Goal: Task Accomplishment & Management: Use online tool/utility

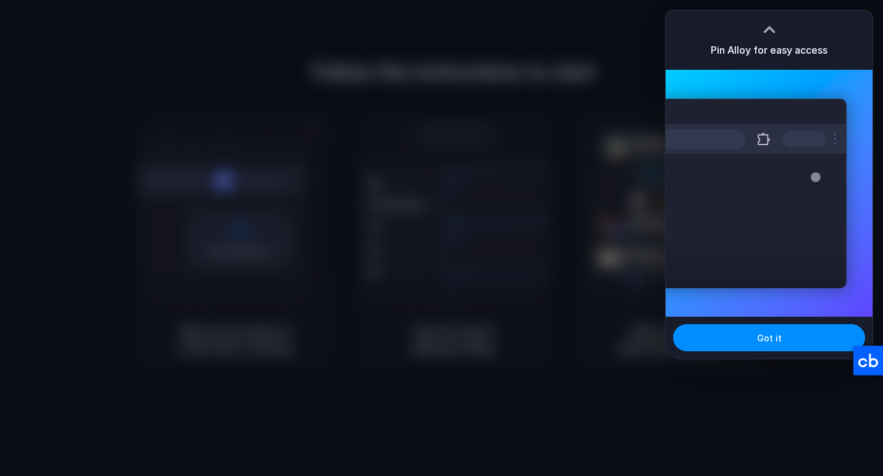
click at [798, 8] on div at bounding box center [441, 238] width 883 height 476
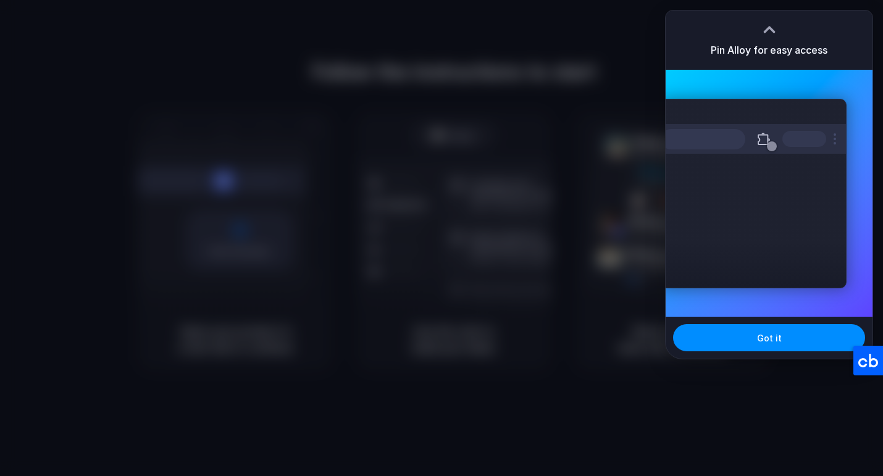
click at [441, 238] on div at bounding box center [441, 238] width 0 height 0
click at [771, 27] on div at bounding box center [769, 29] width 19 height 19
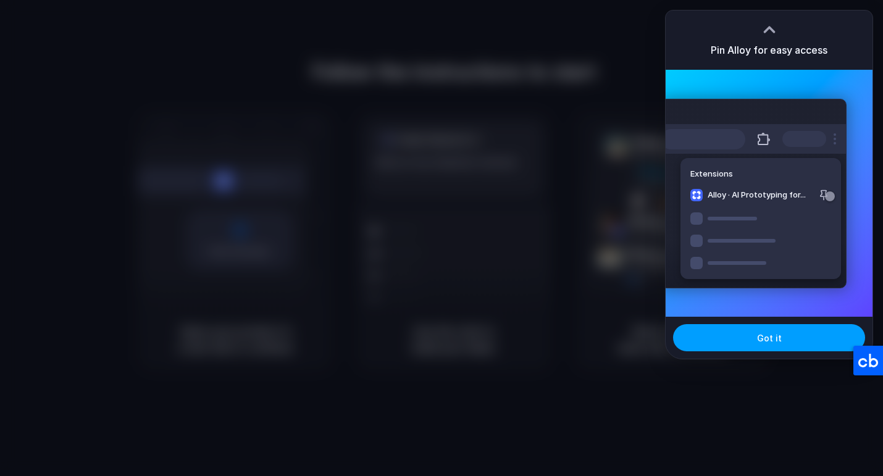
click at [788, 333] on button "Got it" at bounding box center [769, 337] width 192 height 27
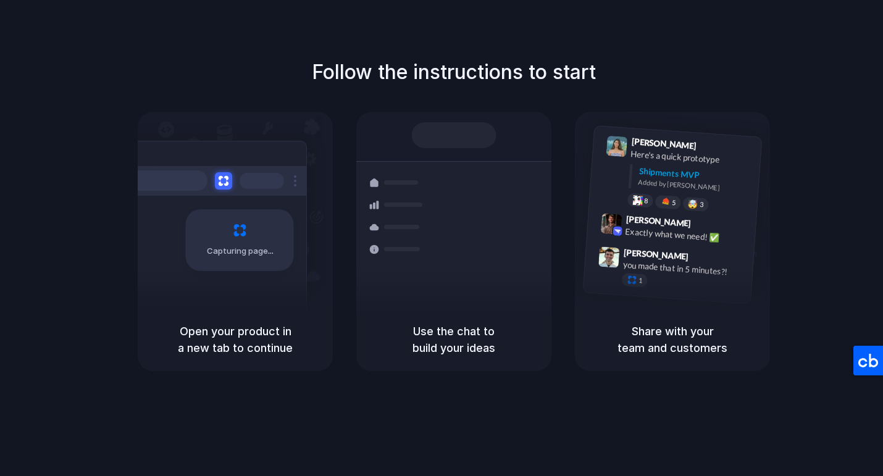
click at [441, 238] on div at bounding box center [441, 238] width 0 height 0
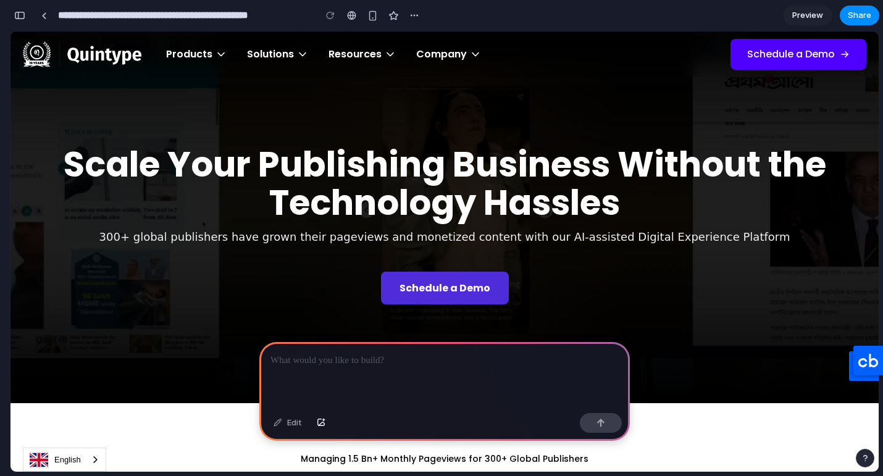
scroll to position [254, 0]
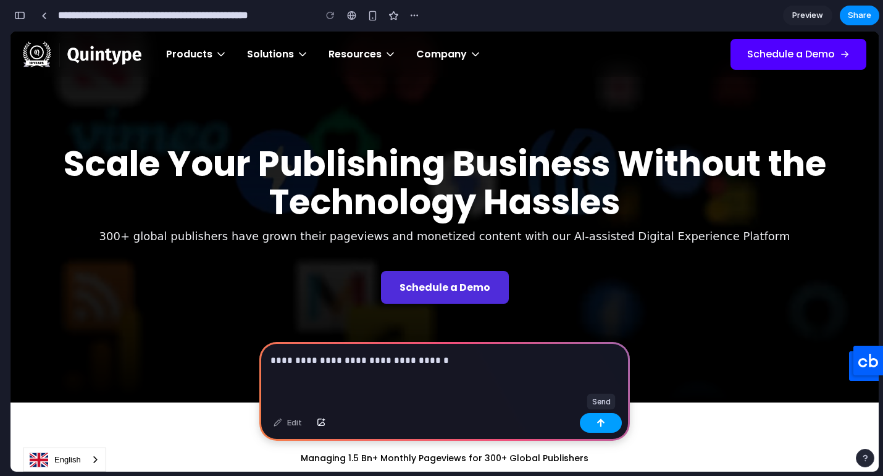
click at [595, 420] on button "button" at bounding box center [601, 423] width 42 height 20
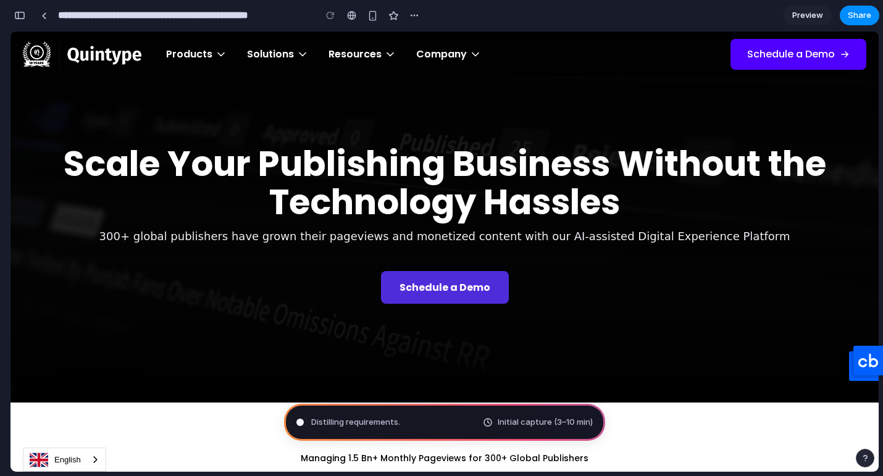
click at [385, 423] on span "Distilling requirements ." at bounding box center [355, 422] width 89 height 12
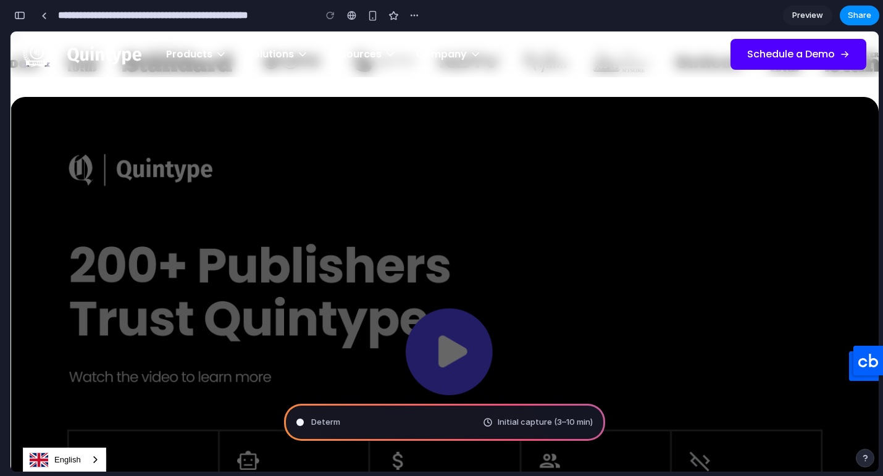
scroll to position [278, 0]
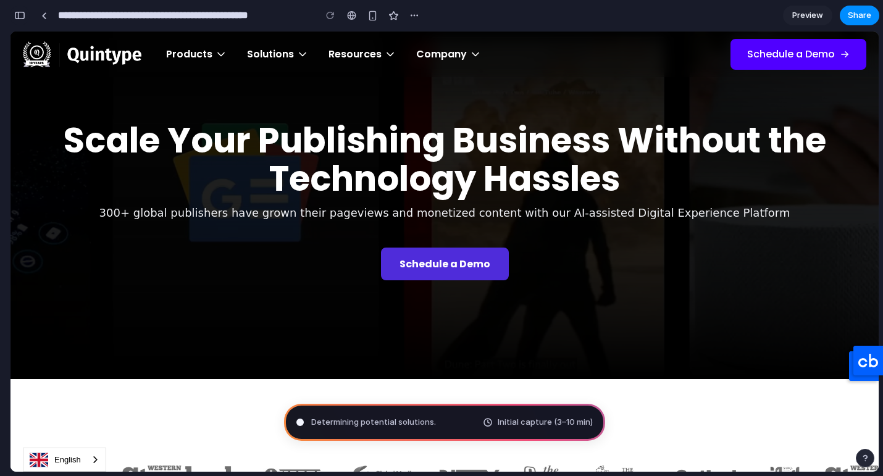
click at [16, 19] on div "button" at bounding box center [19, 15] width 11 height 9
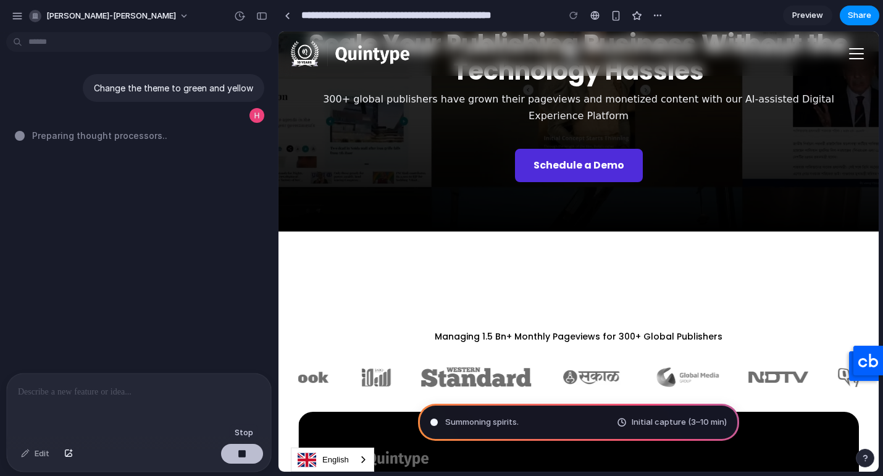
click at [235, 459] on button "button" at bounding box center [242, 454] width 42 height 20
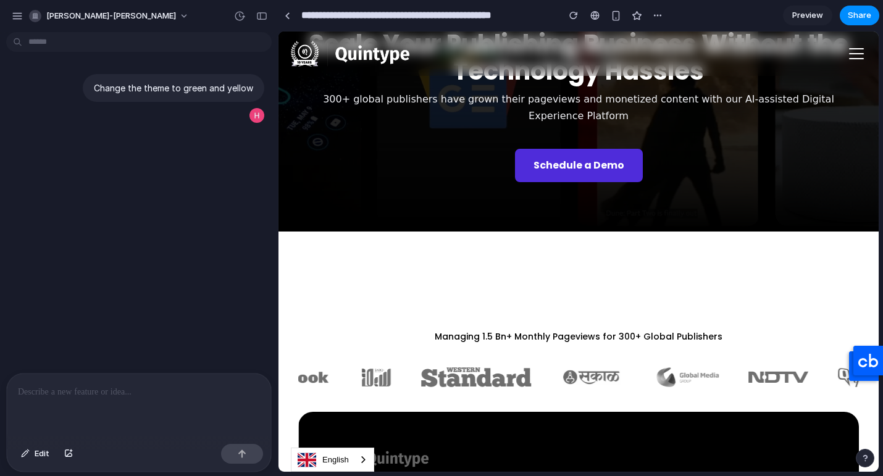
click at [96, 399] on p at bounding box center [139, 392] width 242 height 15
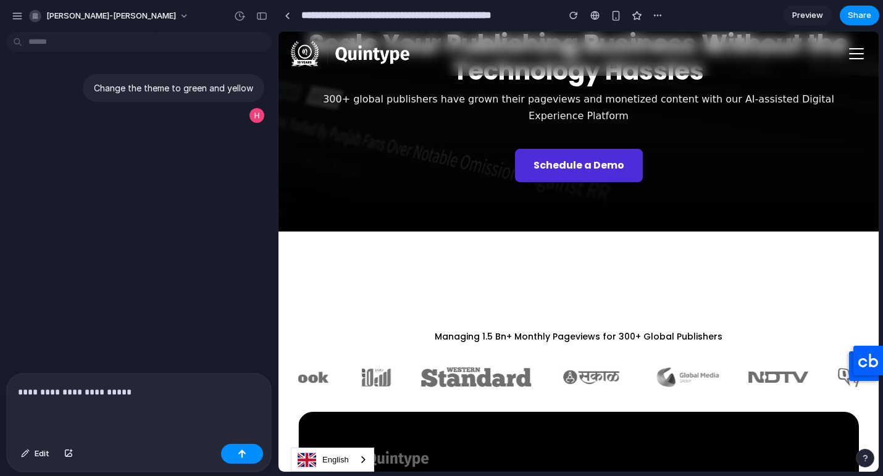
click at [91, 390] on p "**********" at bounding box center [139, 392] width 242 height 15
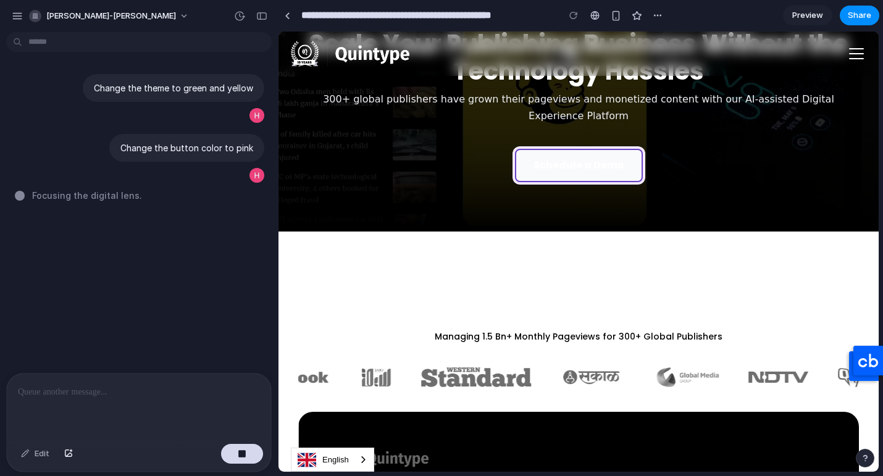
click at [545, 159] on link "Schedule a Demo" at bounding box center [579, 165] width 128 height 33
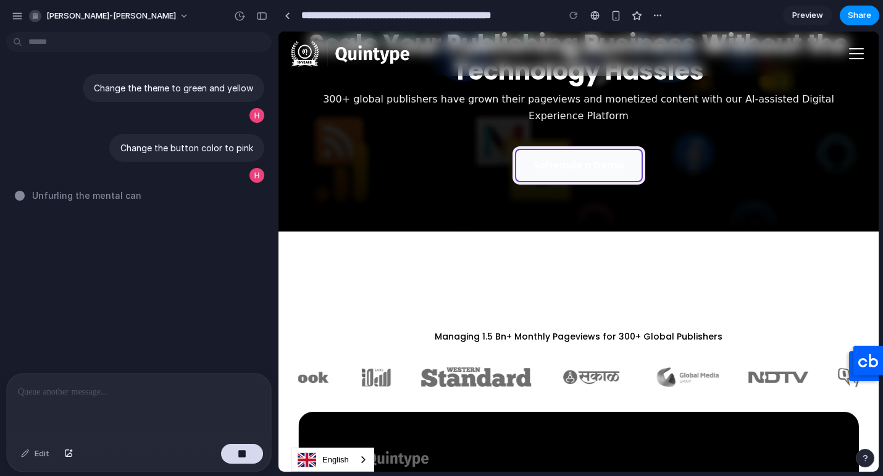
click at [541, 157] on link "Schedule a Demo" at bounding box center [579, 165] width 128 height 33
